Goal: Information Seeking & Learning: Learn about a topic

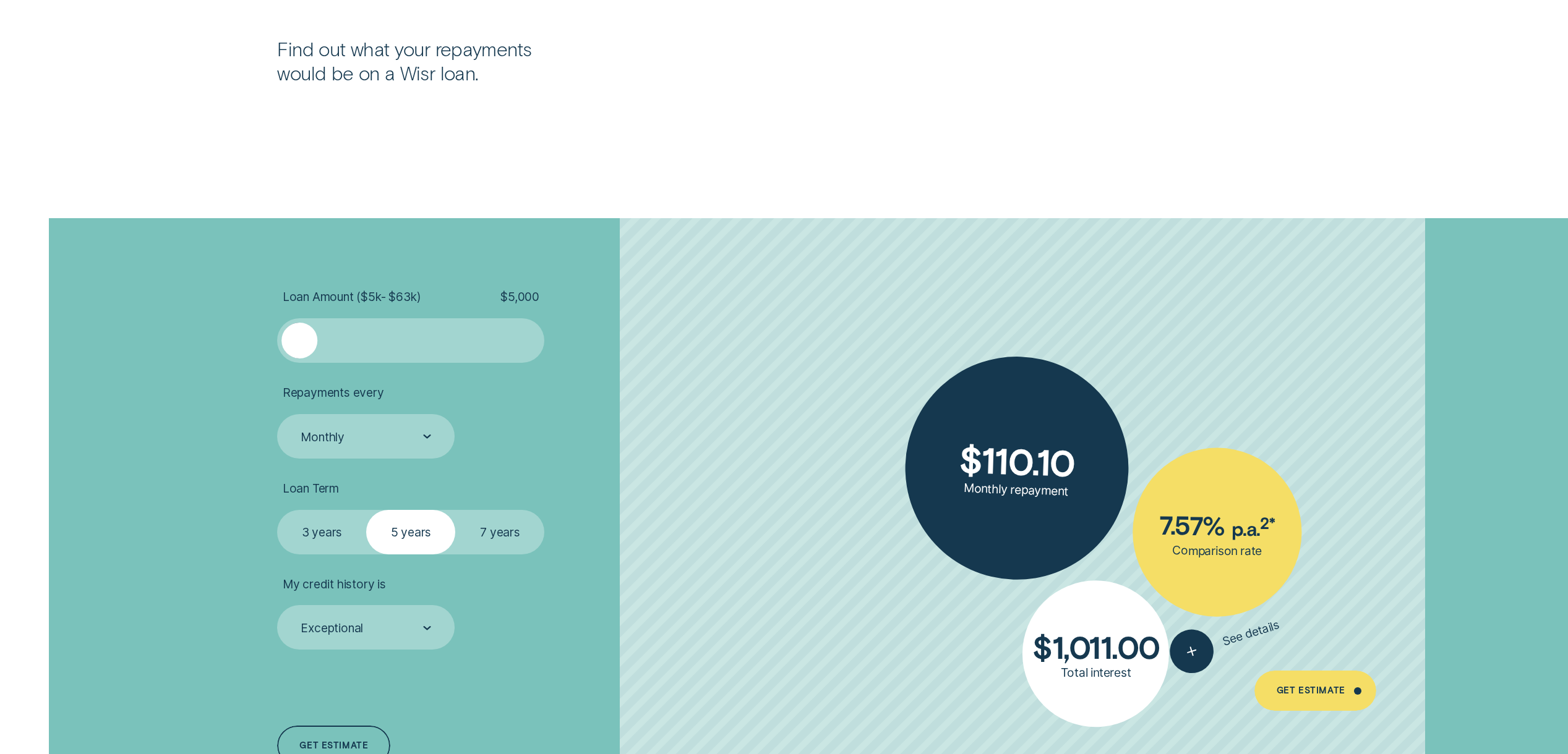
scroll to position [3296, 0]
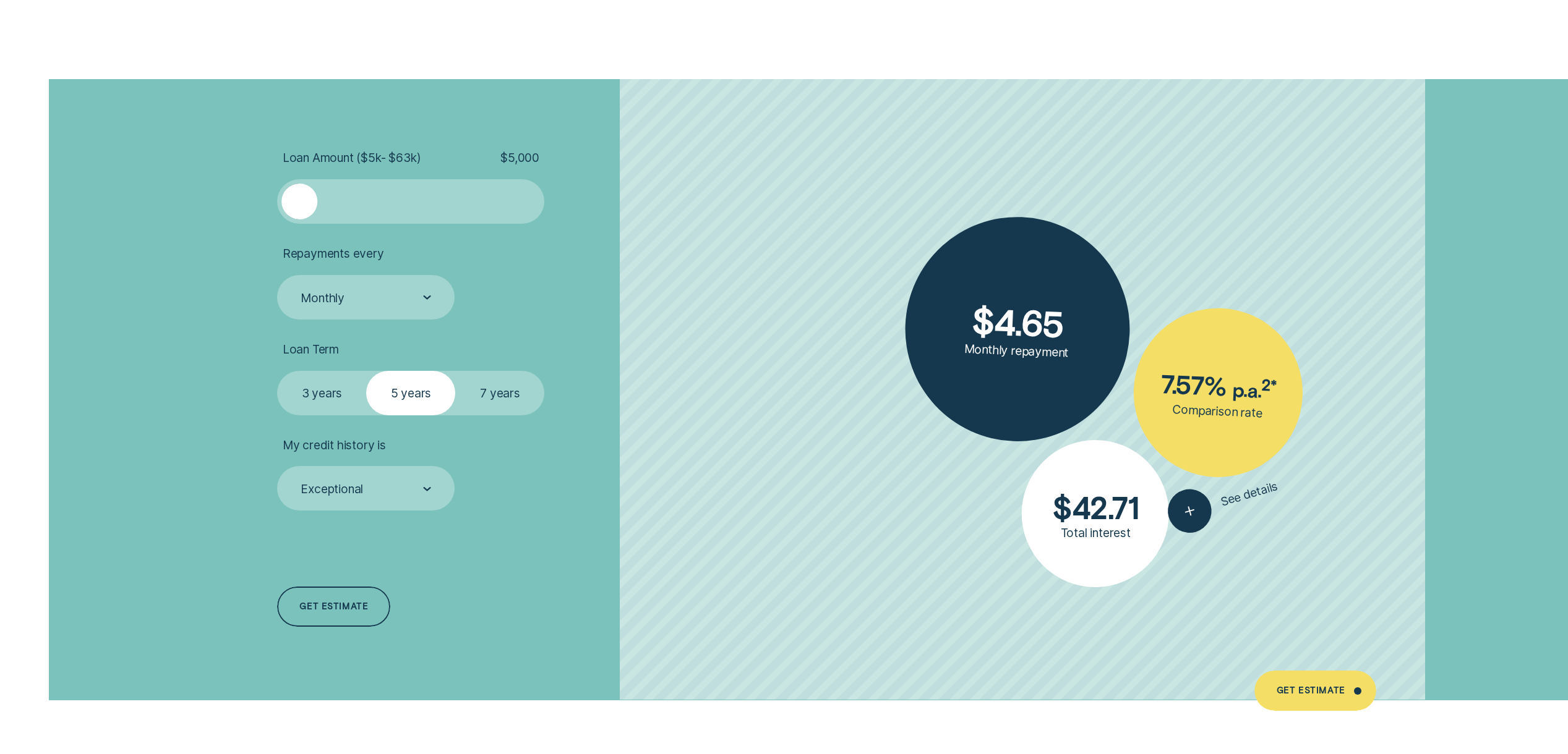
drag, startPoint x: 304, startPoint y: 202, endPoint x: 272, endPoint y: 202, distance: 32.0
click at [272, 202] on div "Loan Amount ( $5k - $63k ) $ 5,000 Repayments every Monthly Loan Term Select Lo…" at bounding box center [484, 390] width 428 height 621
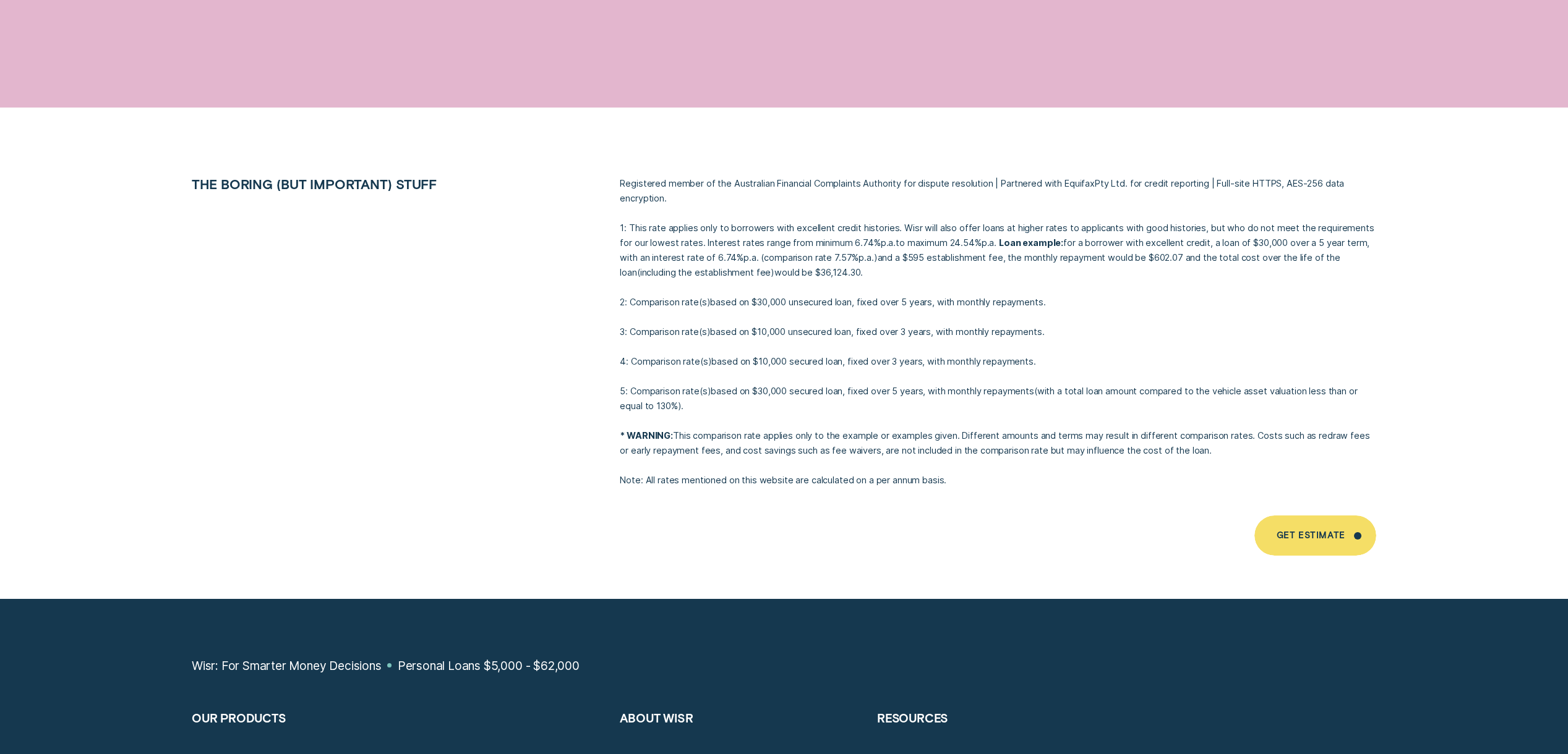
scroll to position [9473, 0]
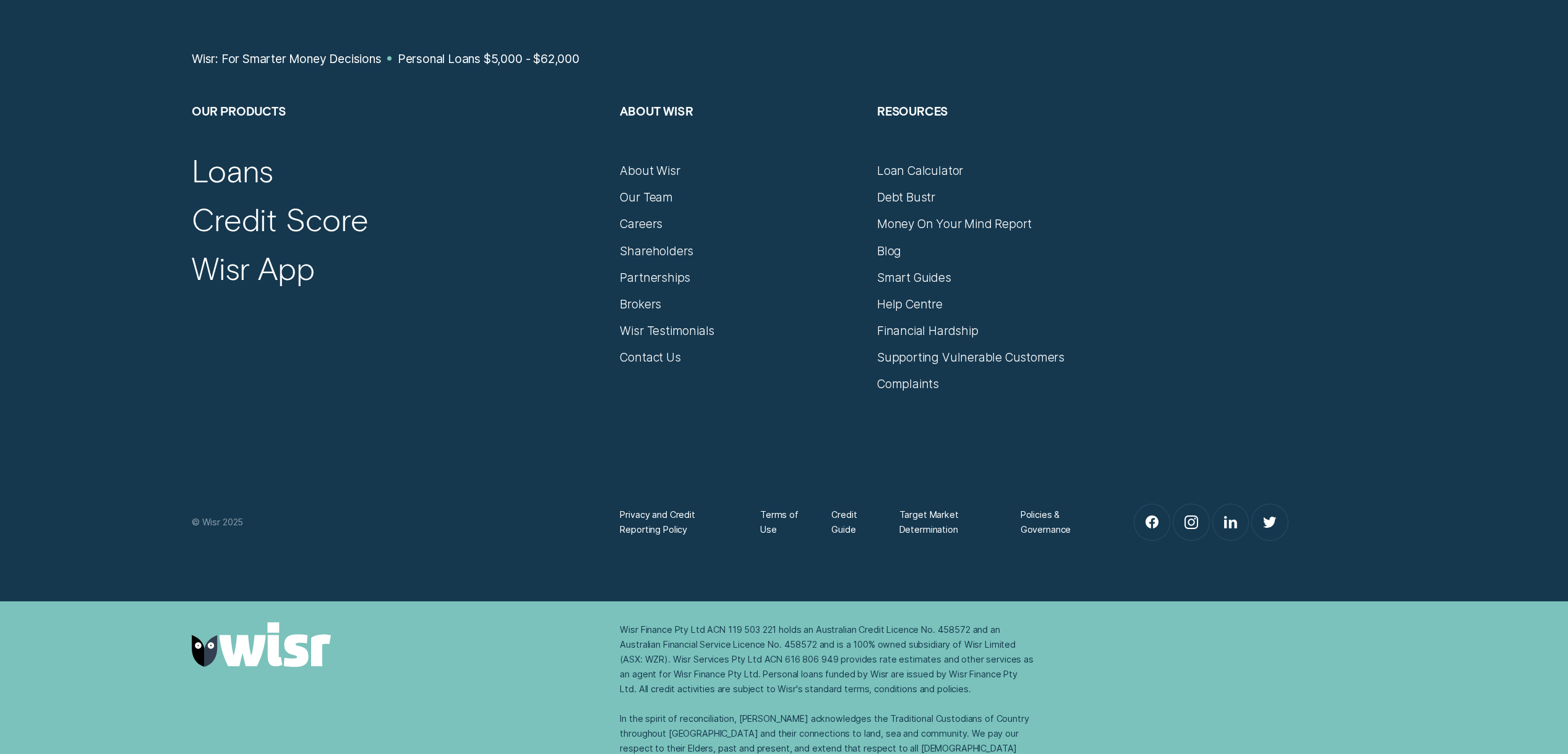
click at [230, 631] on img at bounding box center [262, 644] width 140 height 44
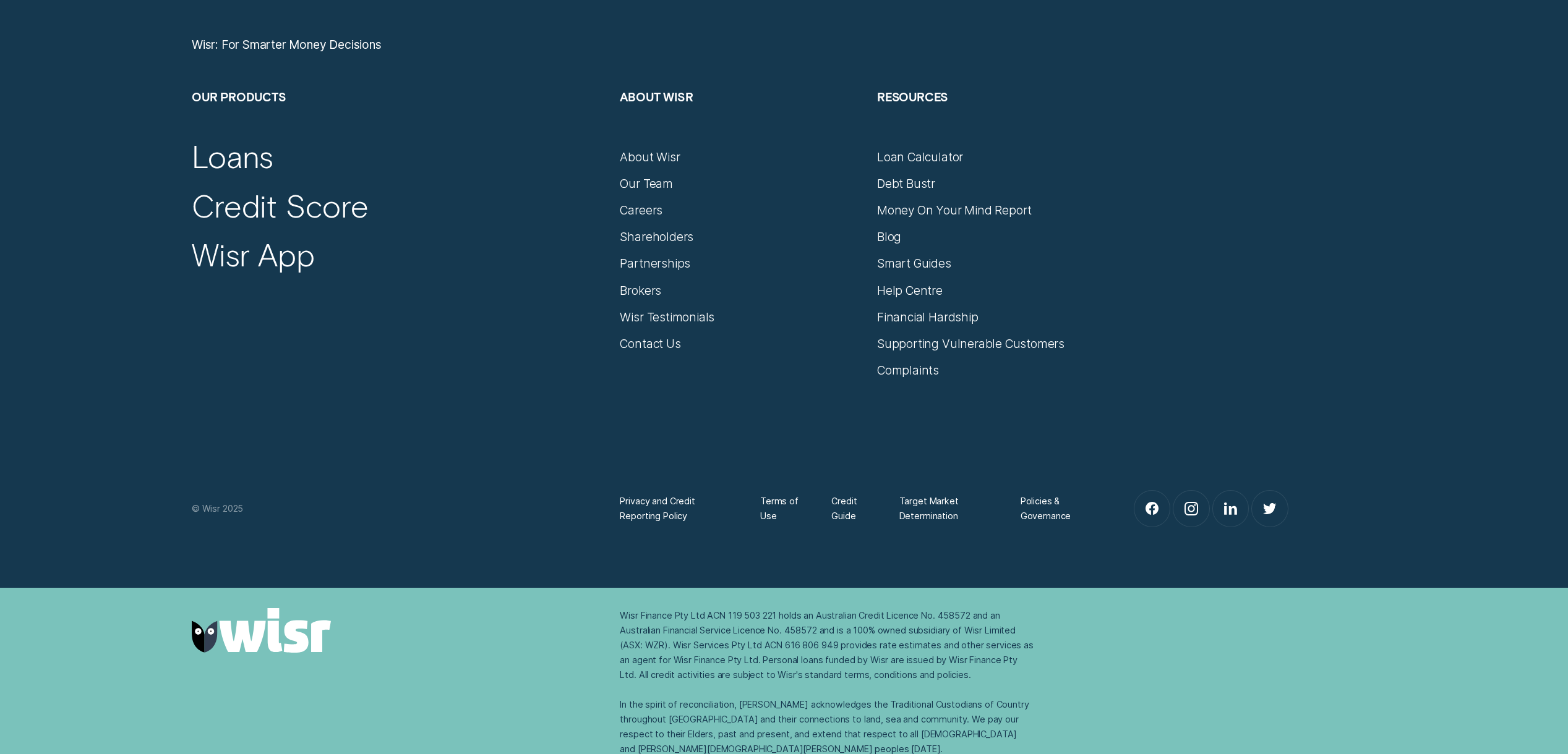
scroll to position [7049, 0]
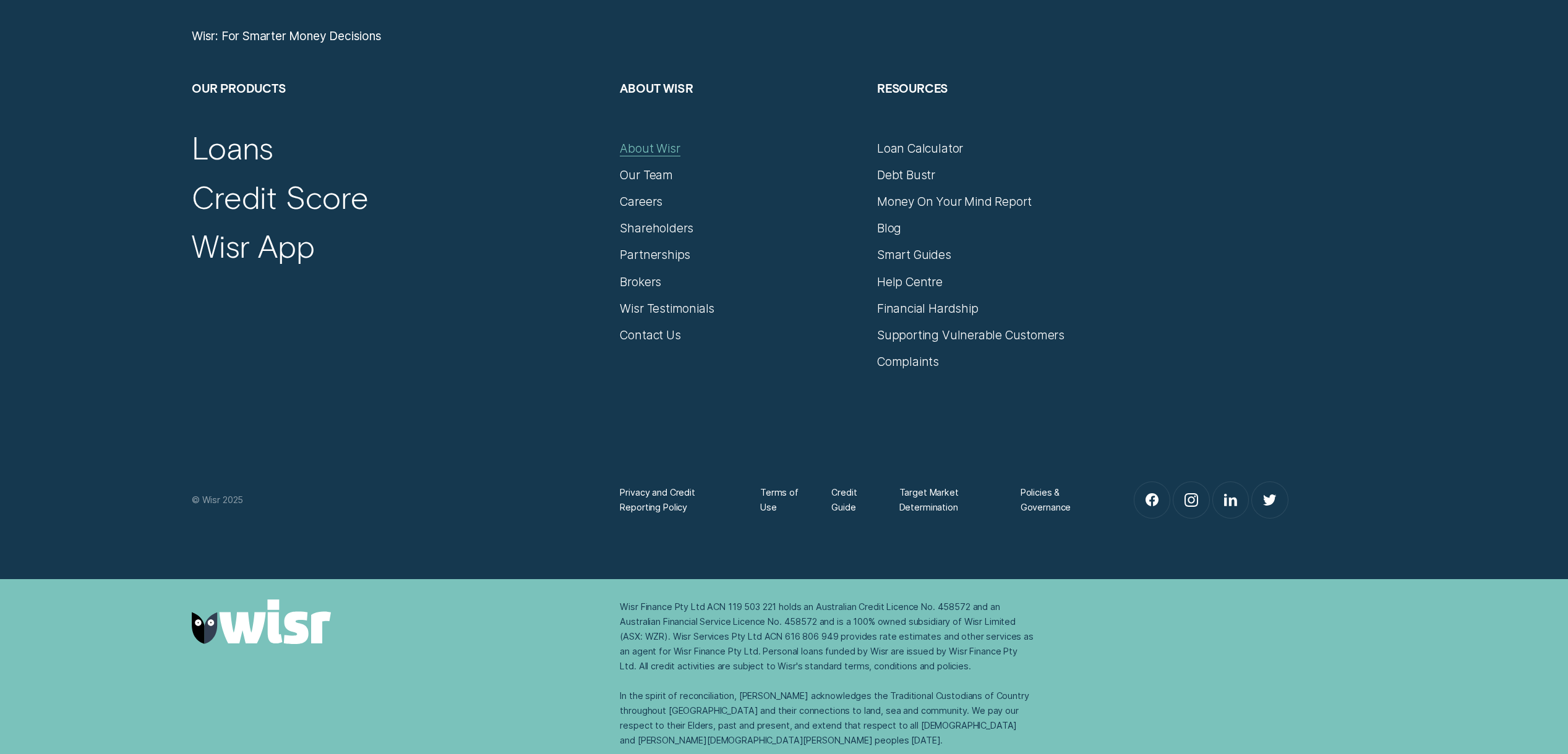
click at [634, 148] on div "About Wisr" at bounding box center [649, 148] width 60 height 15
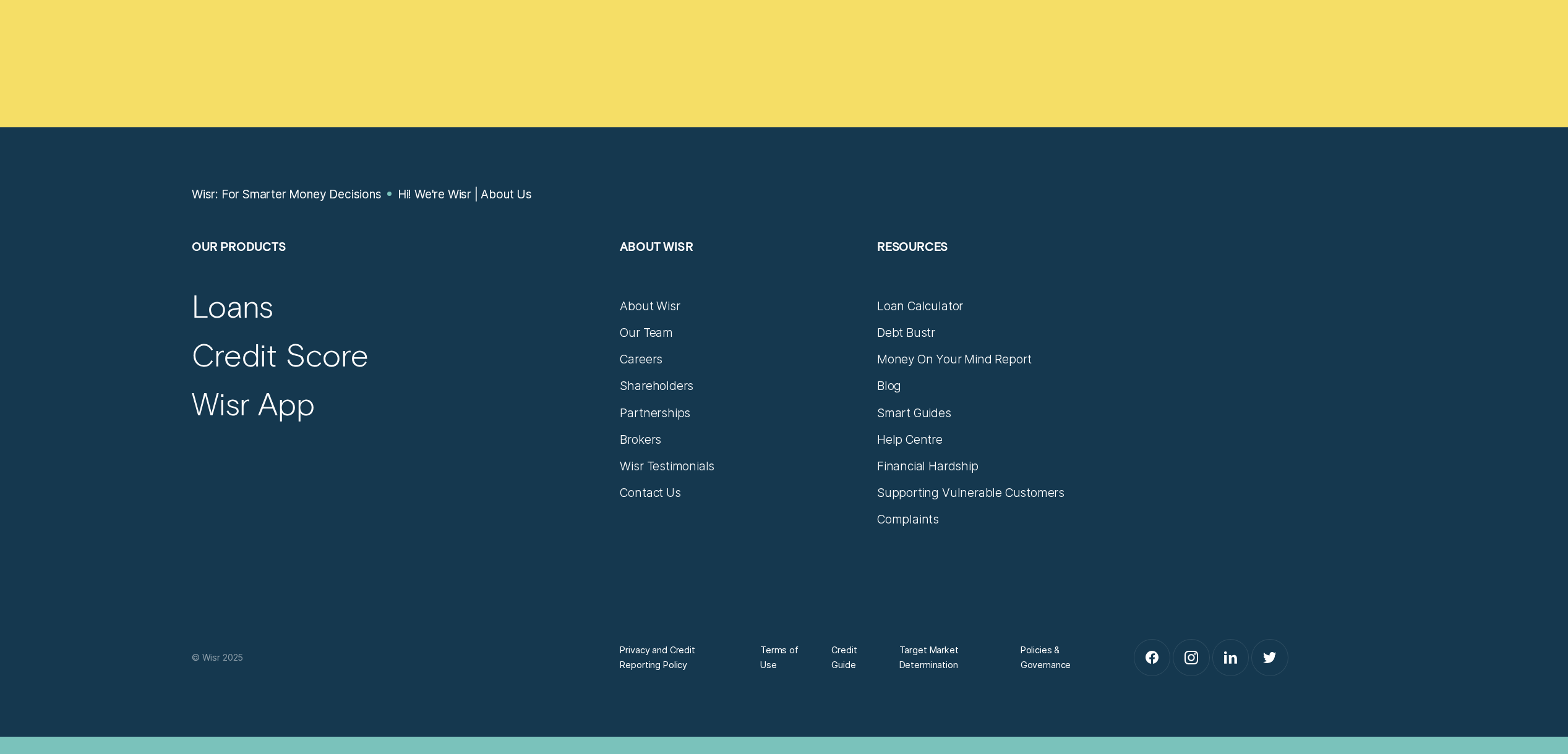
scroll to position [9073, 0]
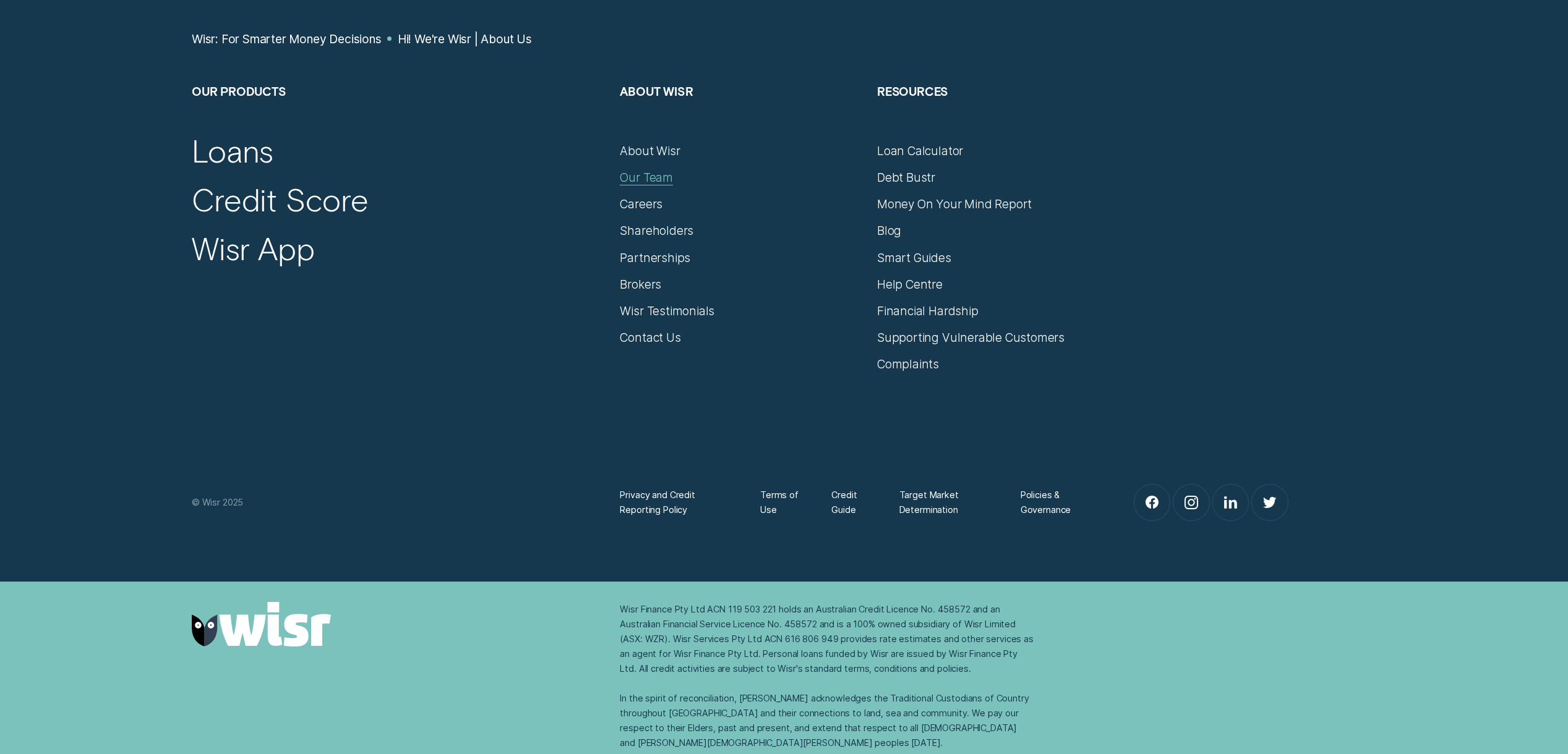
click at [652, 180] on div "Our Team" at bounding box center [645, 177] width 52 height 15
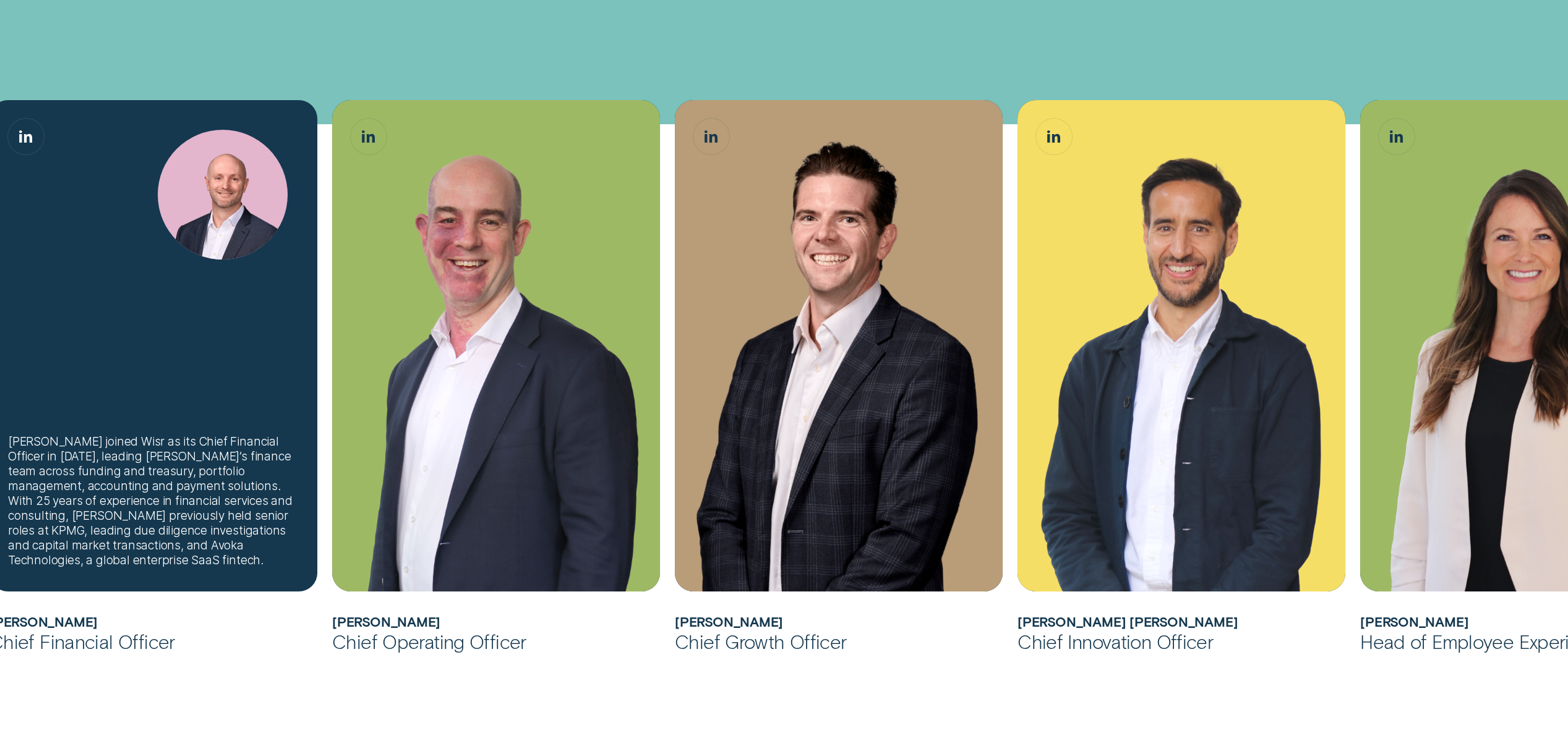
scroll to position [406, 0]
